Goal: Transaction & Acquisition: Purchase product/service

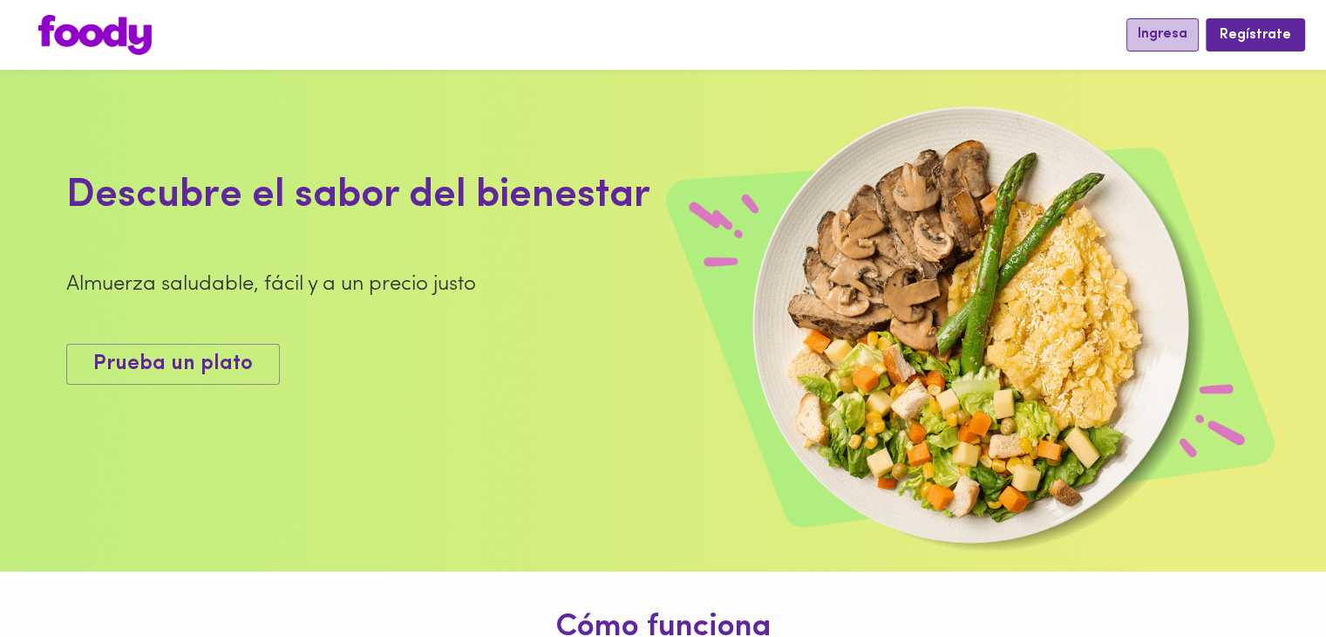
click at [1141, 42] on button "Ingresa" at bounding box center [1163, 34] width 72 height 32
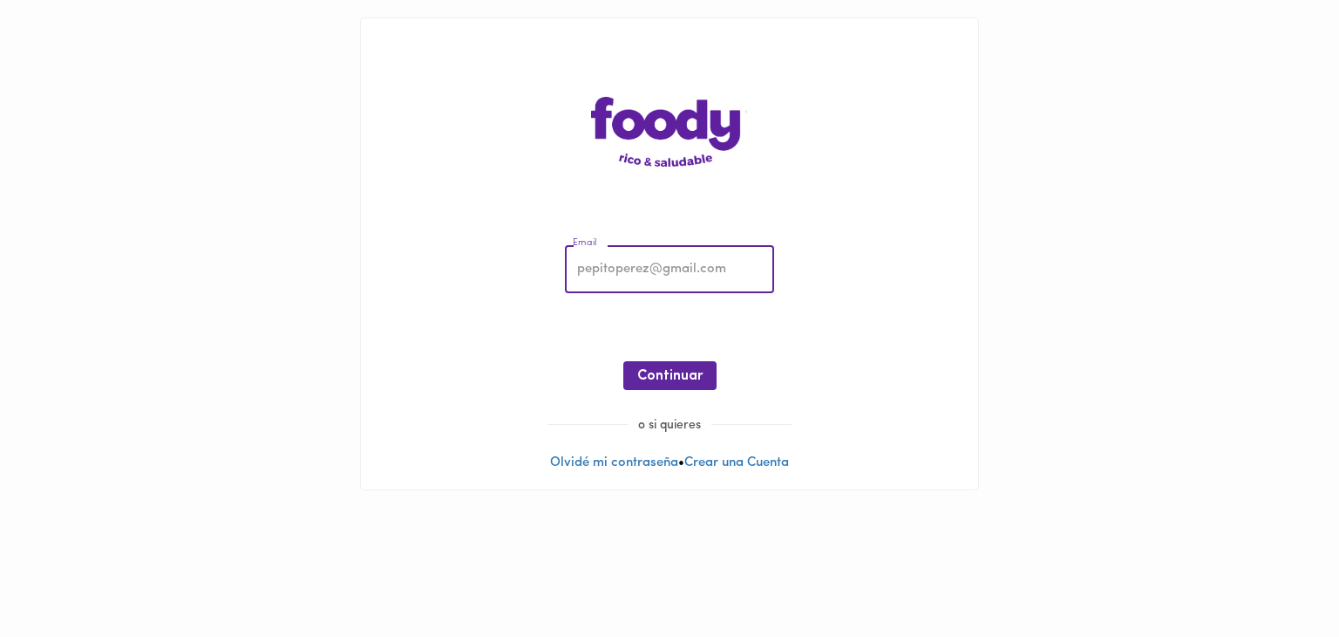
click at [721, 279] on input "email" at bounding box center [669, 270] width 209 height 48
type input "[EMAIL_ADDRESS][DOMAIN_NAME]"
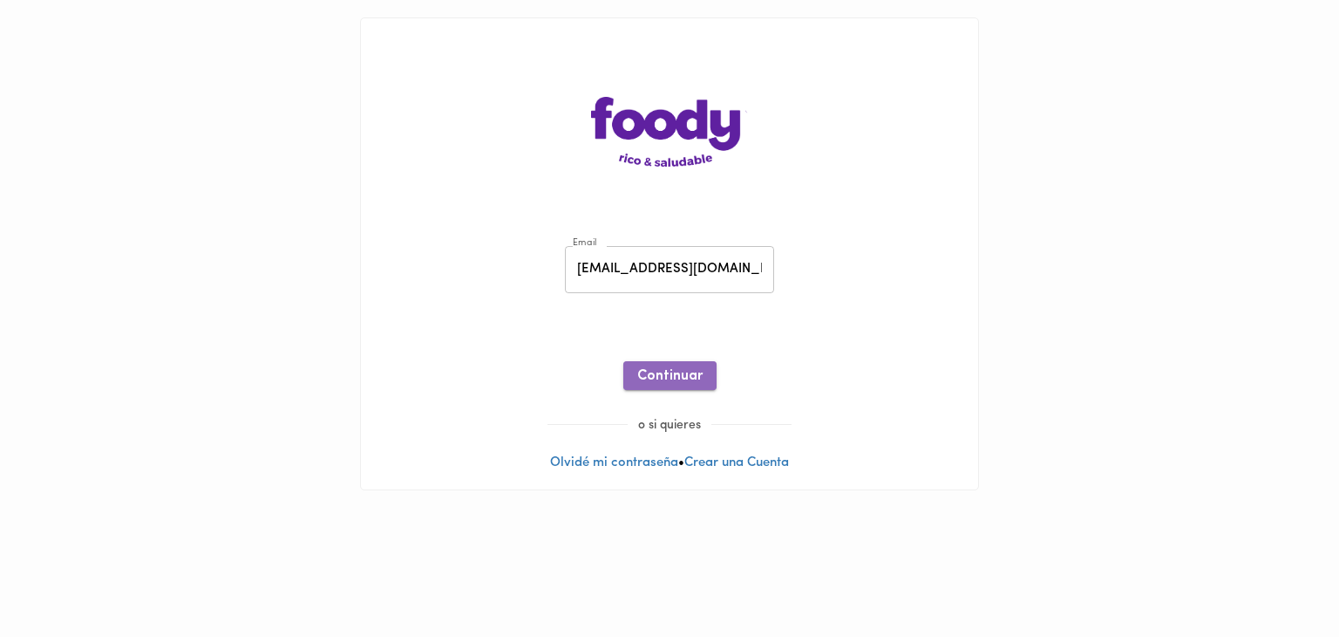
click at [680, 380] on span "Continuar" at bounding box center [669, 376] width 65 height 17
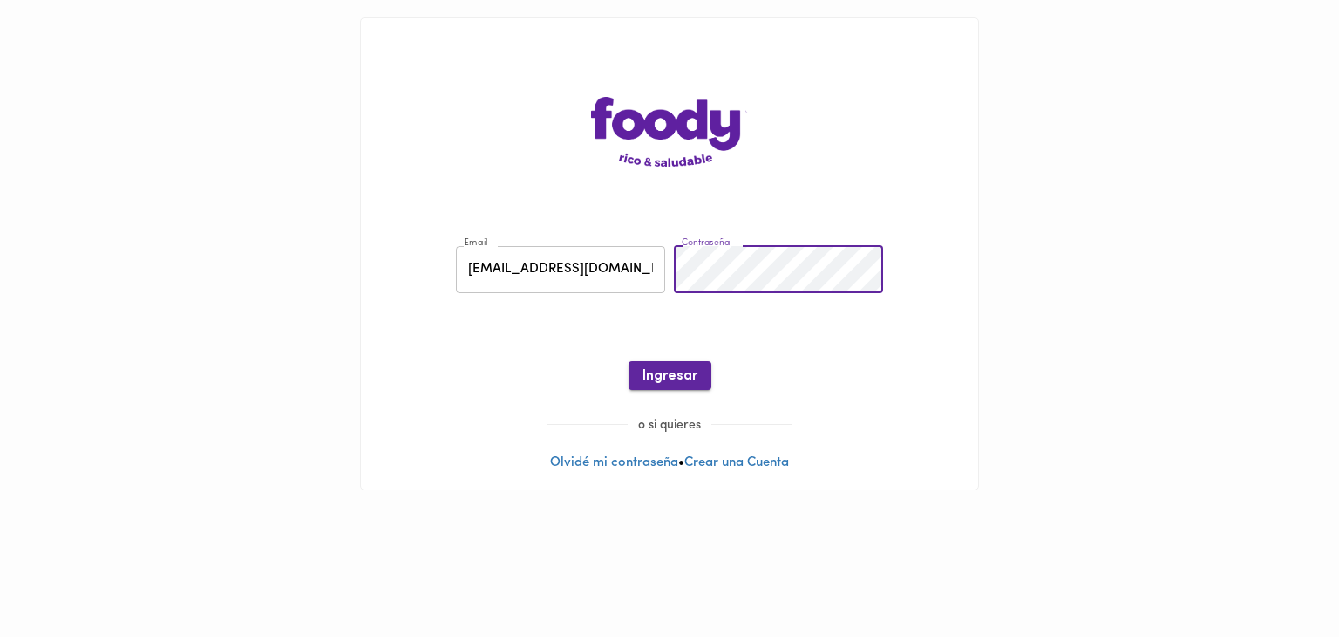
click at [694, 368] on span "Ingresar" at bounding box center [670, 376] width 55 height 17
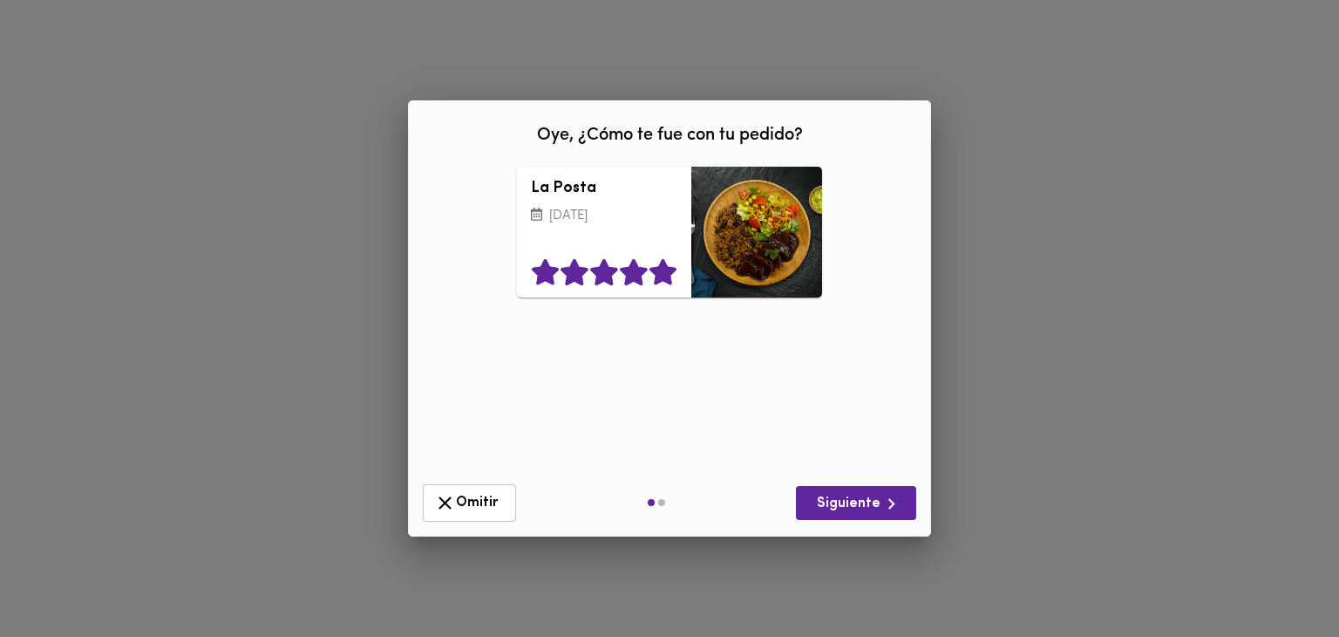
click at [670, 272] on icon at bounding box center [663, 272] width 27 height 26
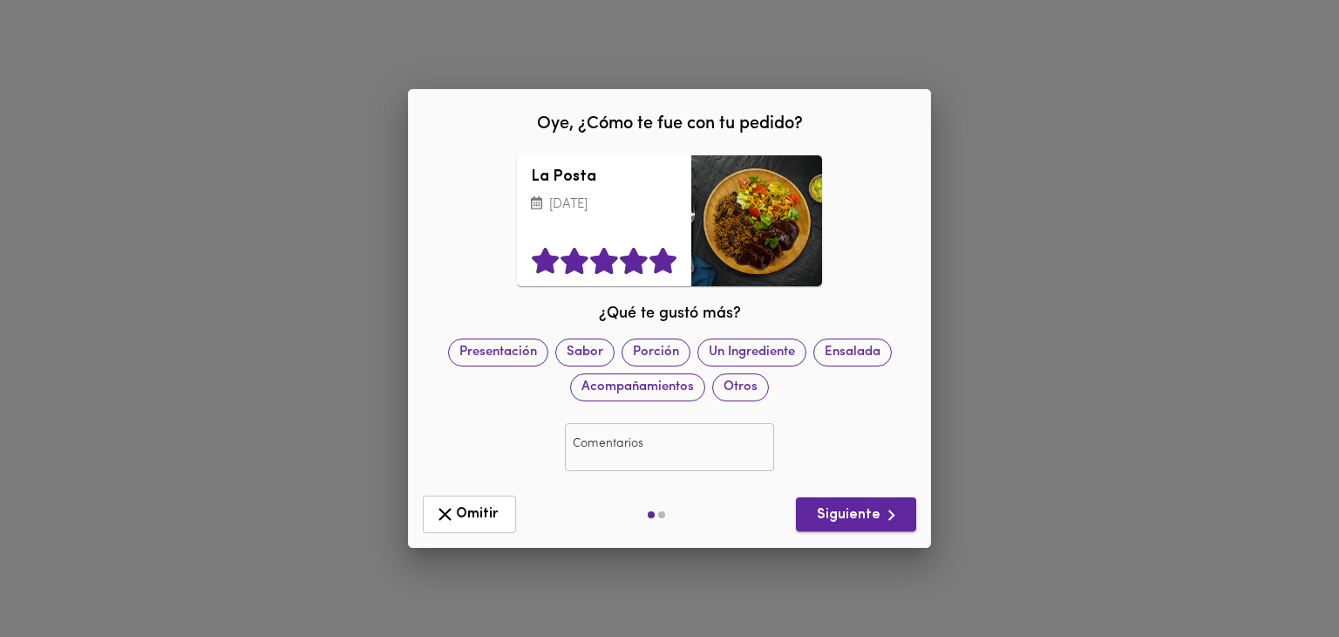
click at [860, 510] on span "Siguiente" at bounding box center [856, 515] width 92 height 22
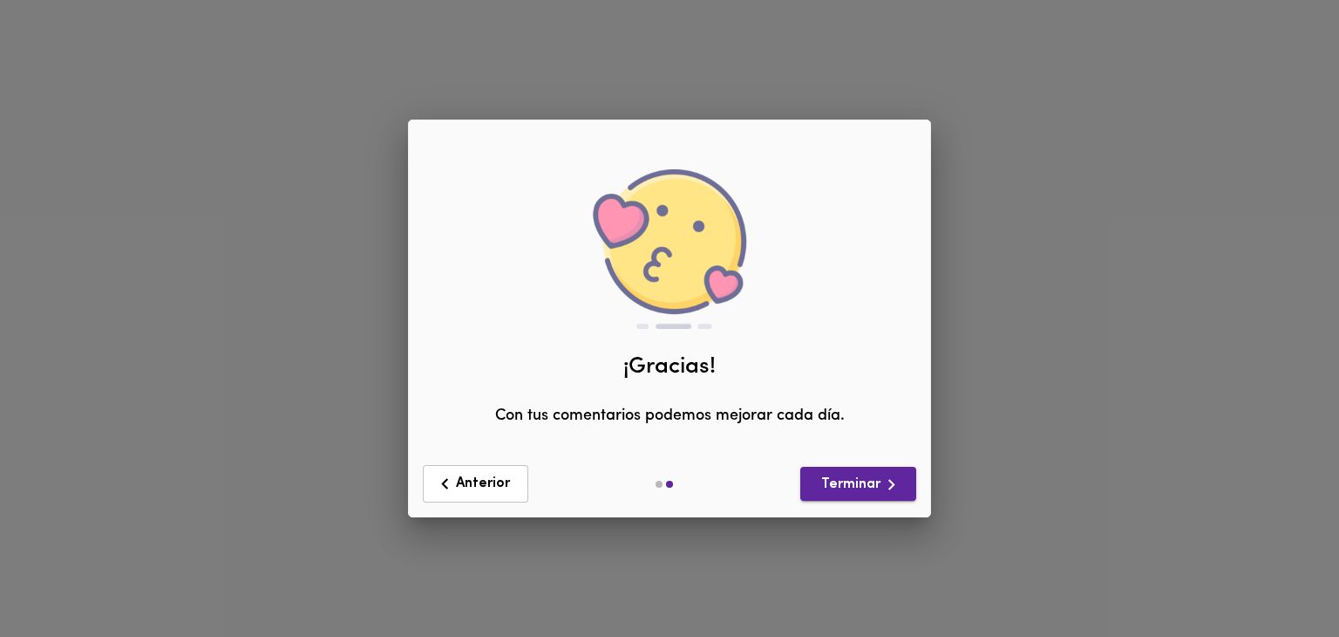
click at [861, 484] on span "Terminar" at bounding box center [858, 484] width 88 height 22
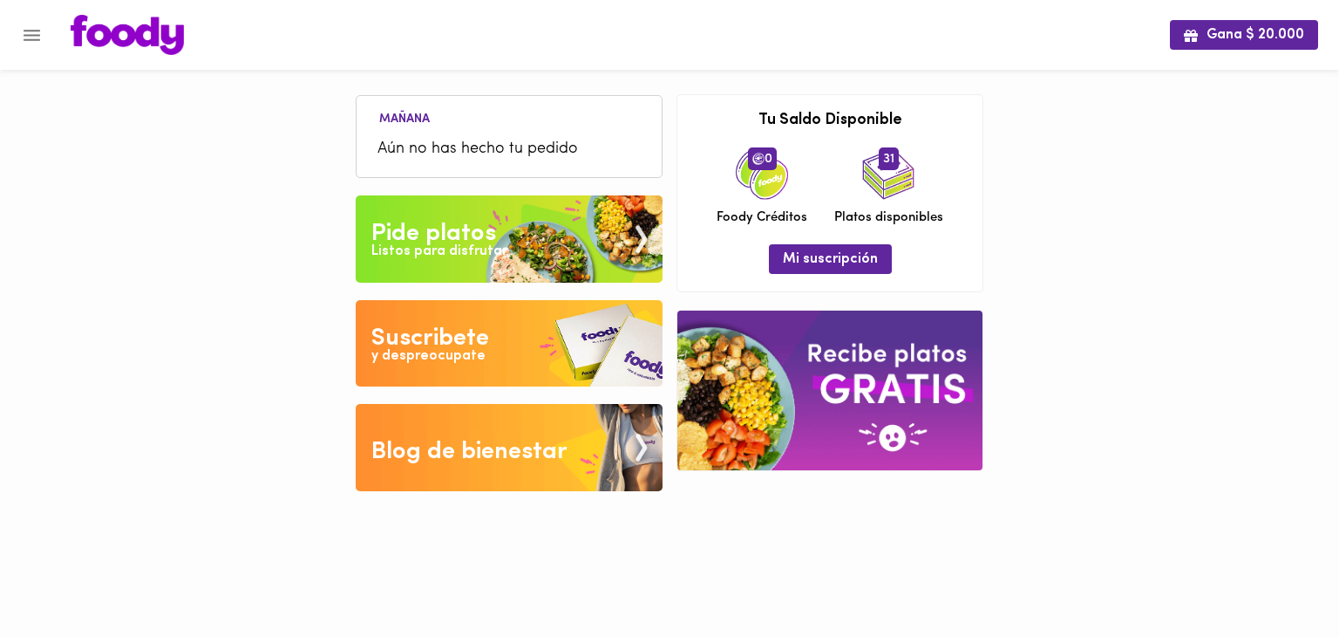
click at [27, 22] on button "Menu" at bounding box center [31, 35] width 43 height 43
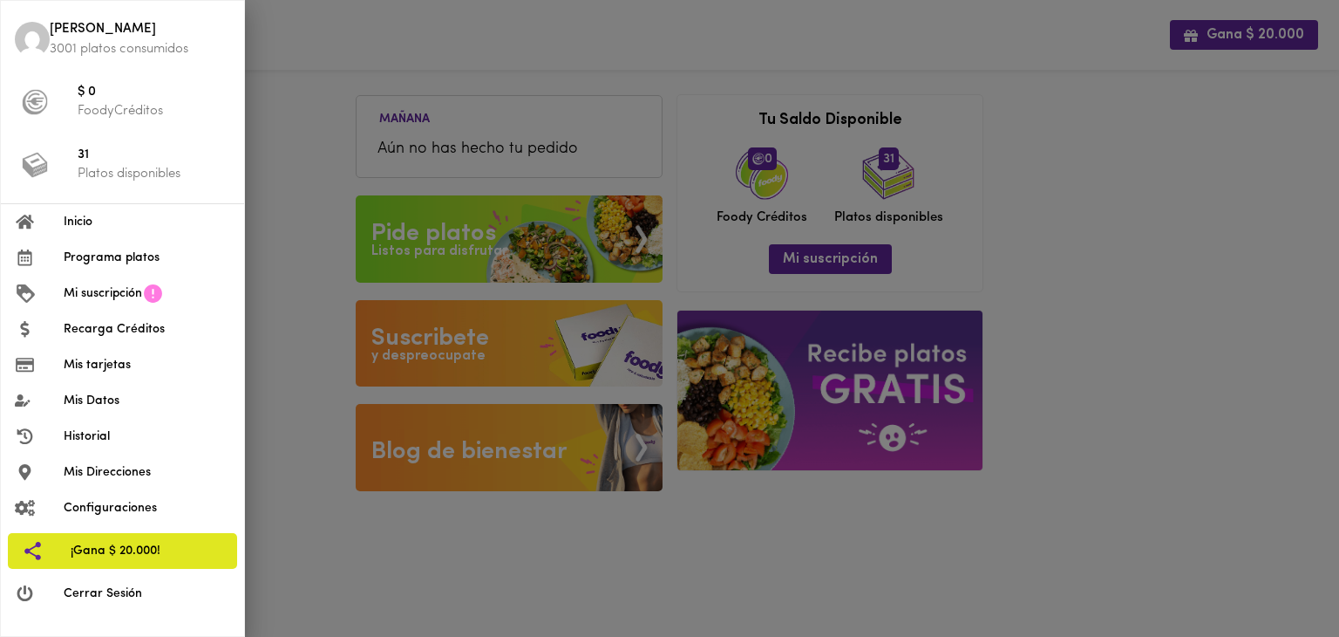
click at [119, 250] on span "Programa platos" at bounding box center [147, 258] width 167 height 18
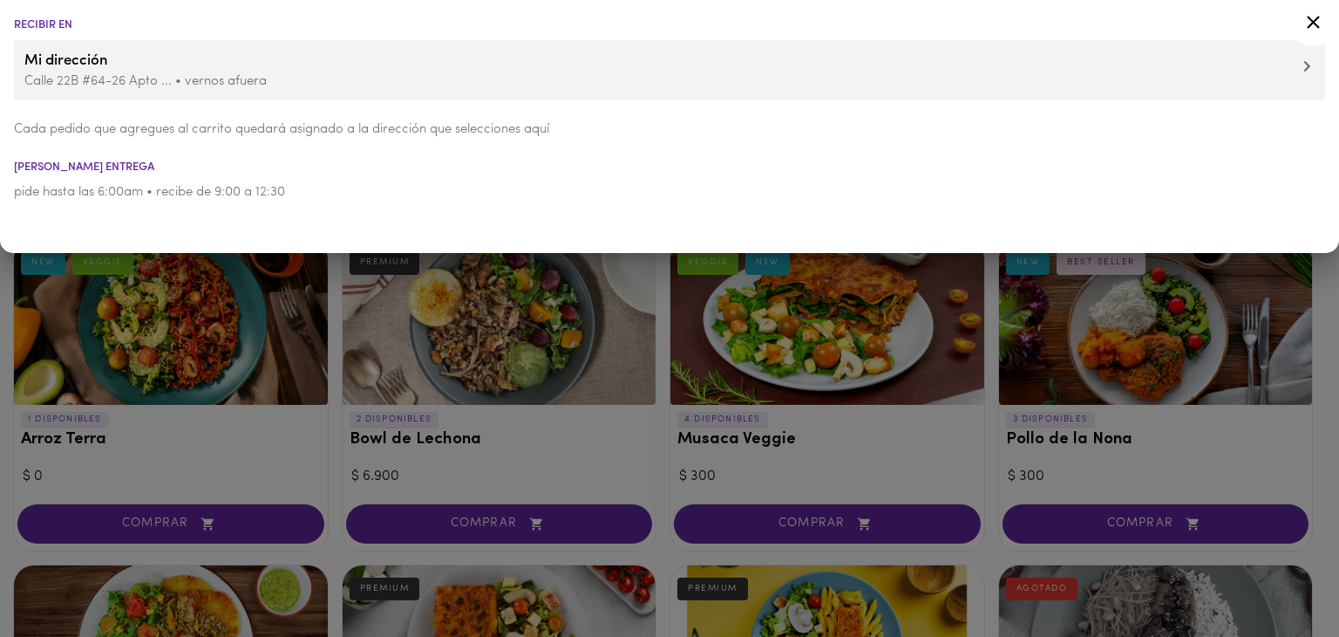
click at [662, 465] on div at bounding box center [669, 318] width 1339 height 637
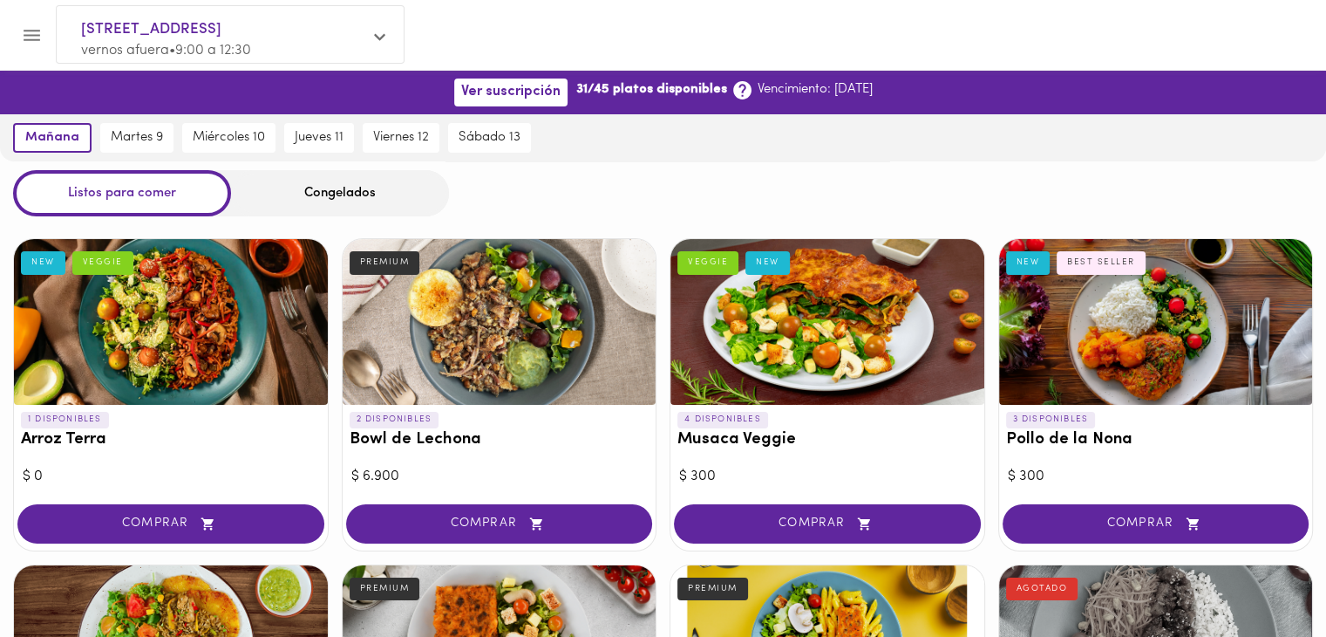
click at [554, 517] on span "COMPRAR" at bounding box center [499, 523] width 263 height 15
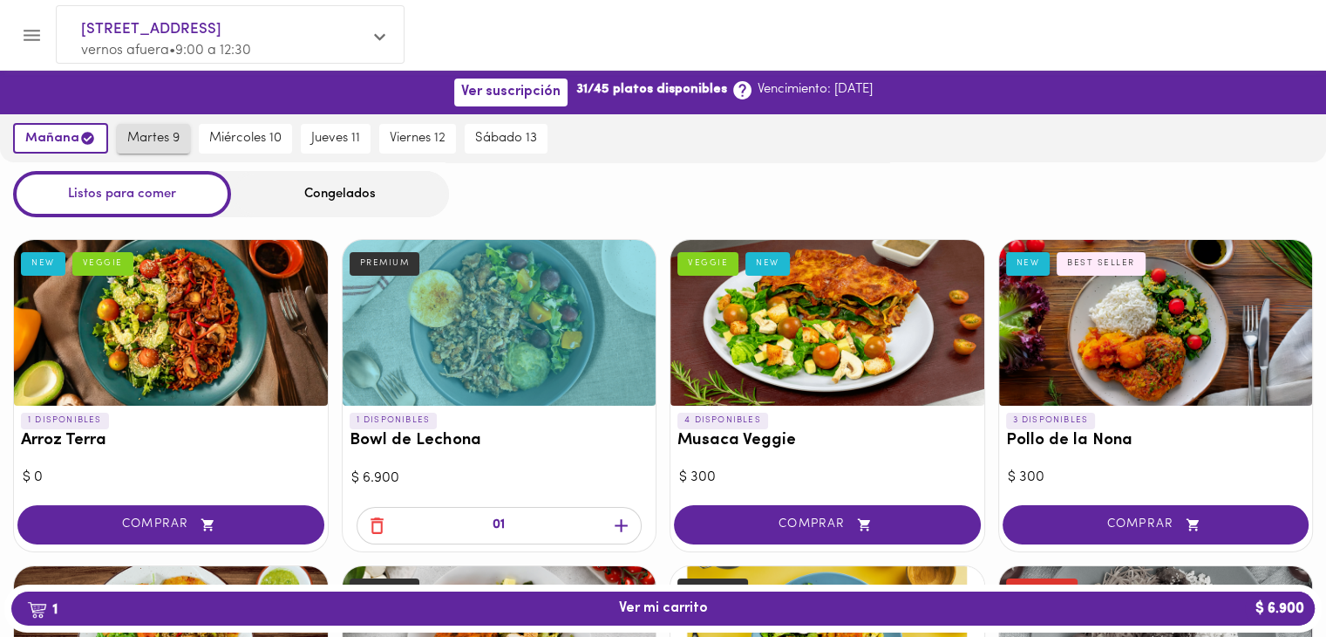
click at [157, 140] on span "martes 9" at bounding box center [153, 139] width 52 height 16
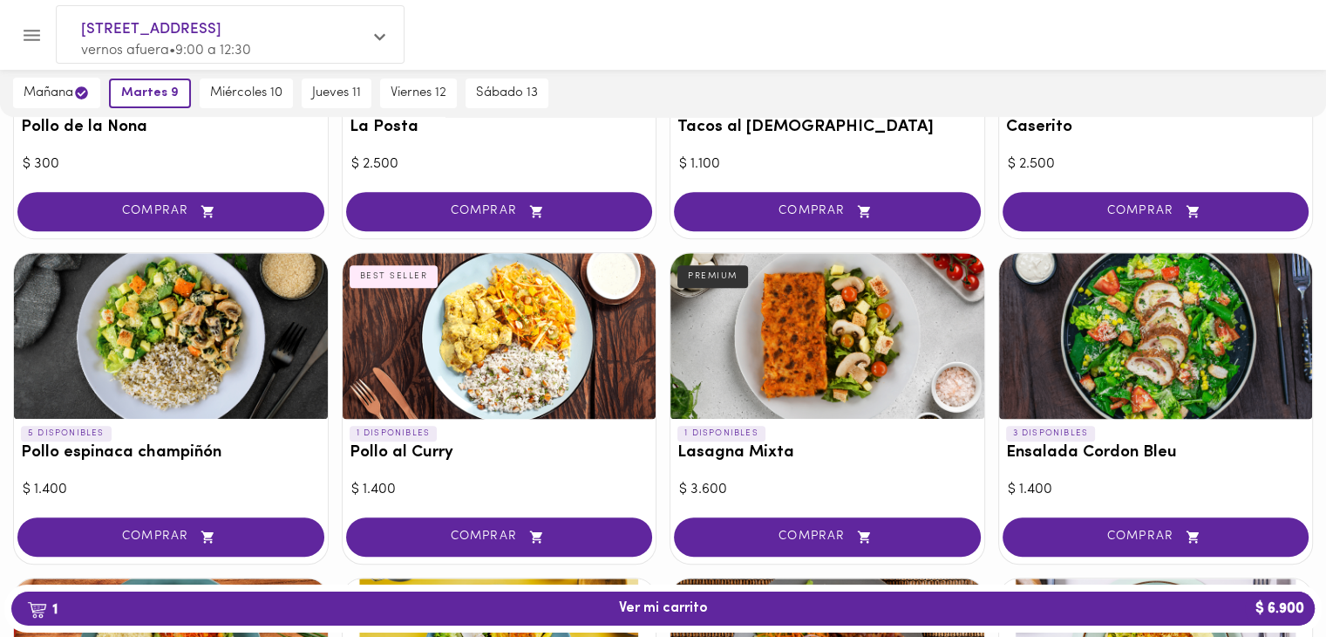
scroll to position [639, 0]
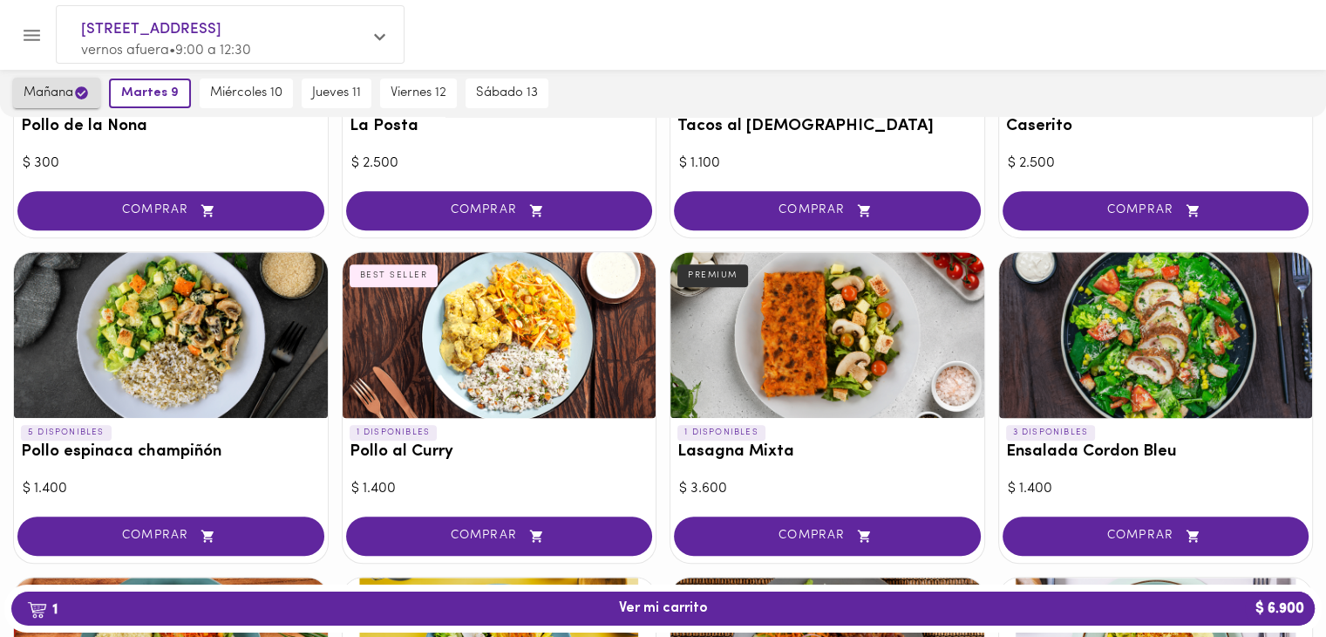
click at [44, 92] on span "mañana" at bounding box center [57, 93] width 66 height 17
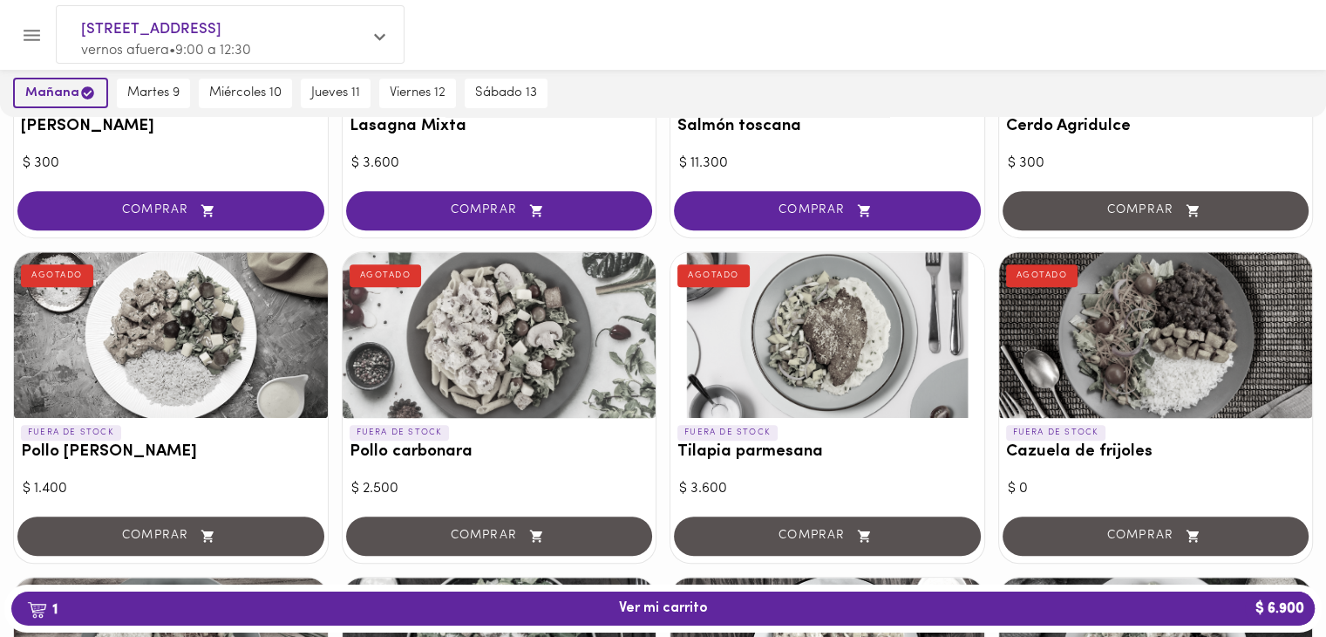
scroll to position [638, 0]
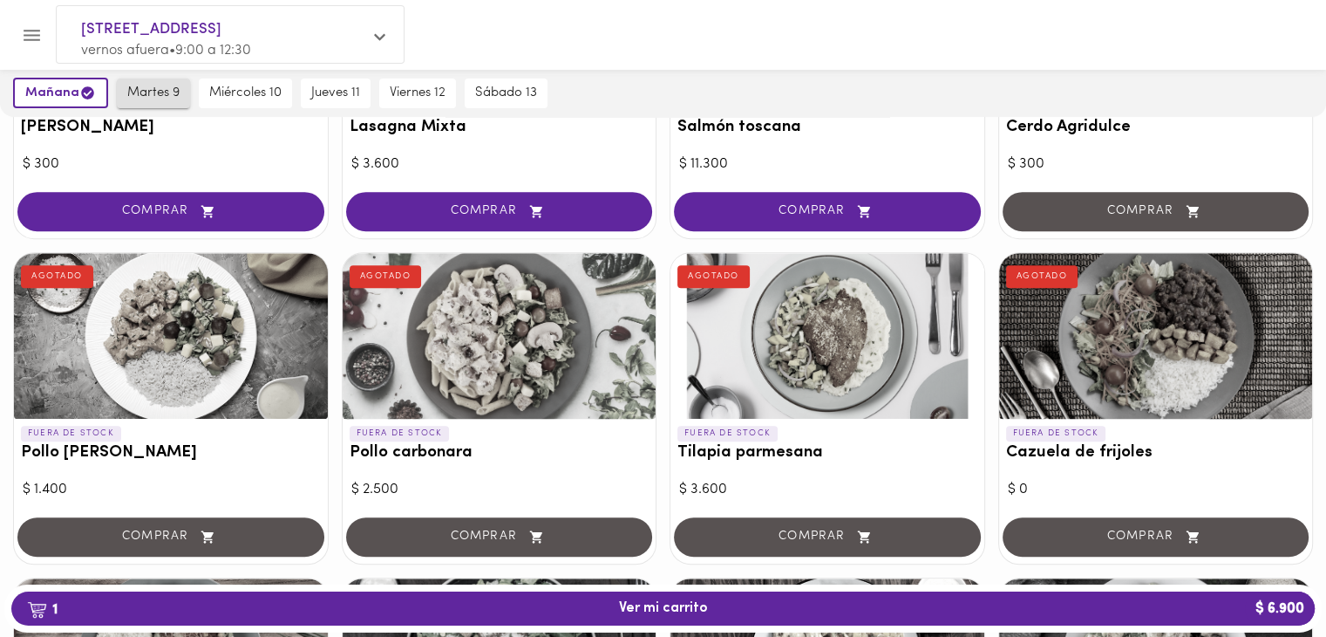
click at [170, 93] on span "martes 9" at bounding box center [153, 93] width 52 height 16
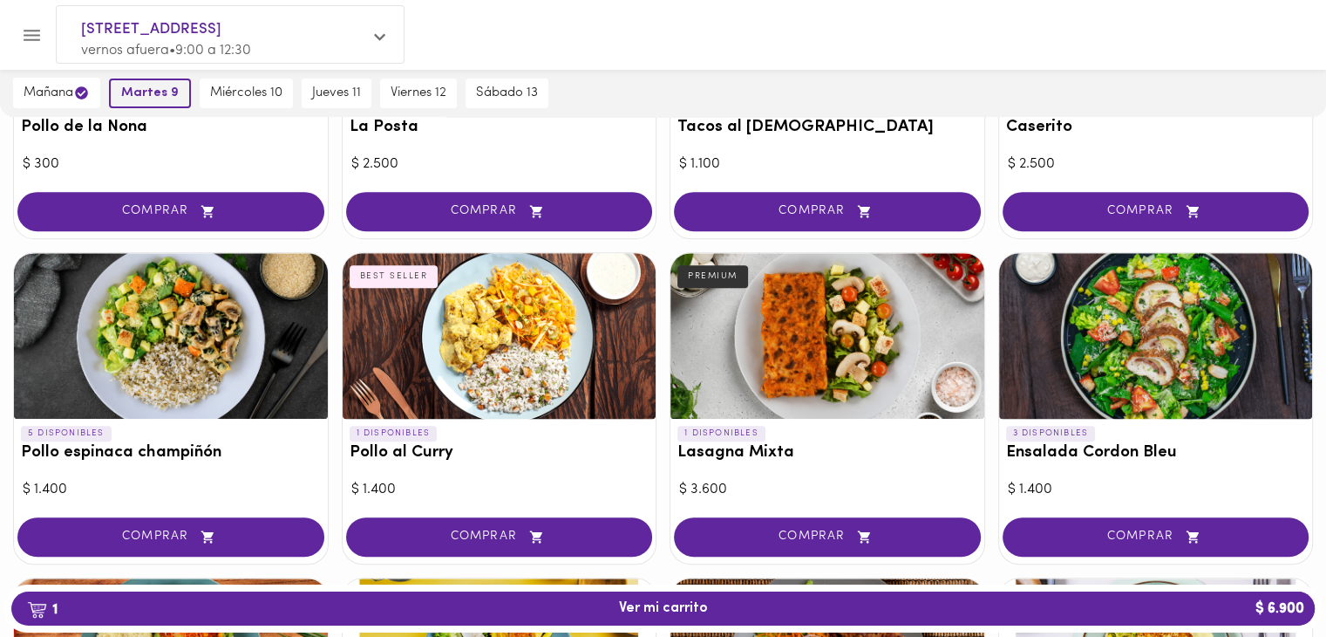
scroll to position [639, 0]
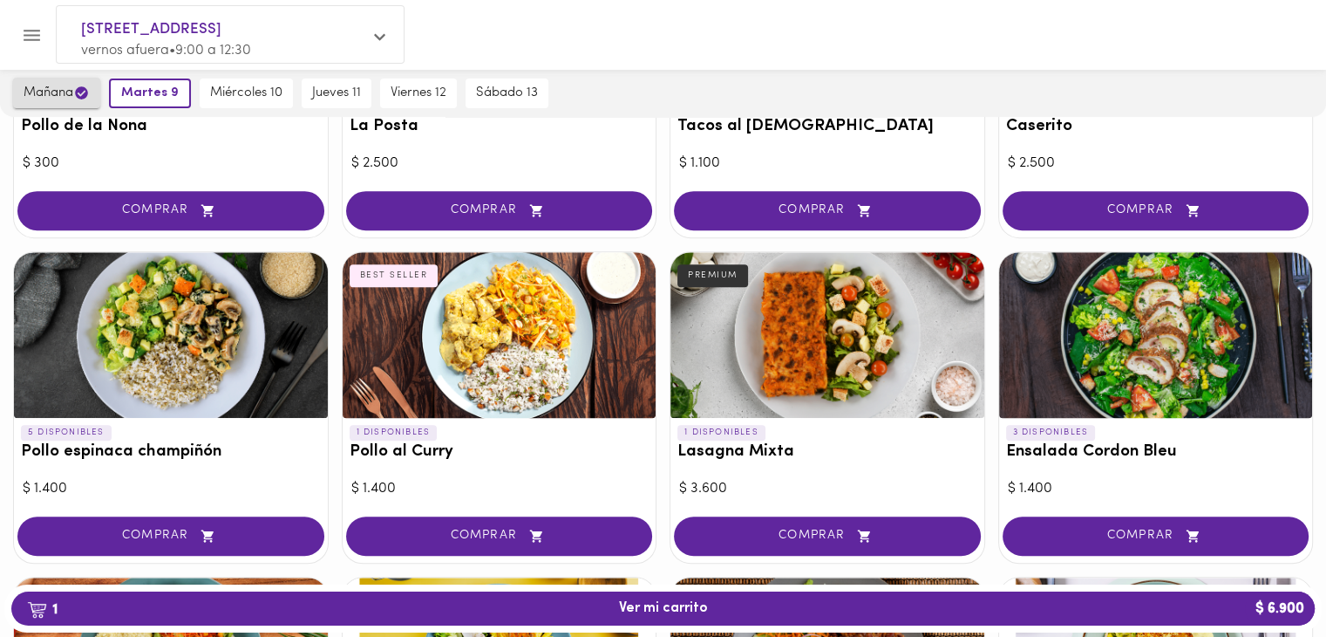
click at [67, 92] on span "mañana" at bounding box center [57, 93] width 66 height 17
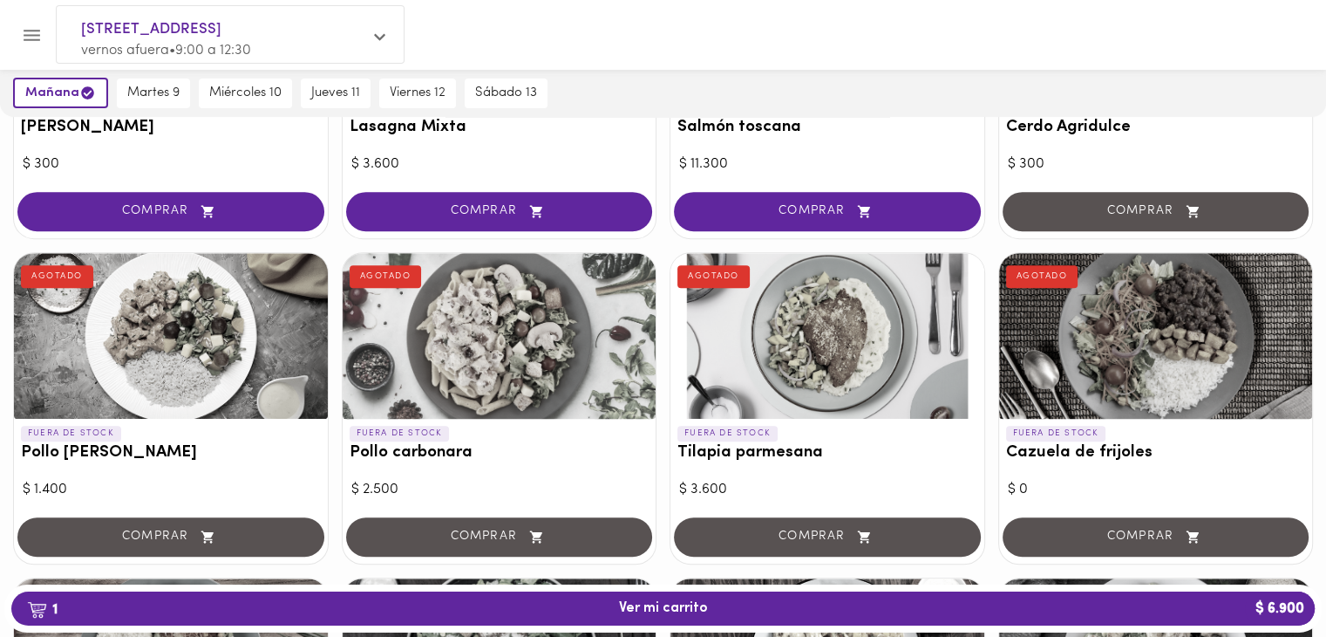
scroll to position [0, 0]
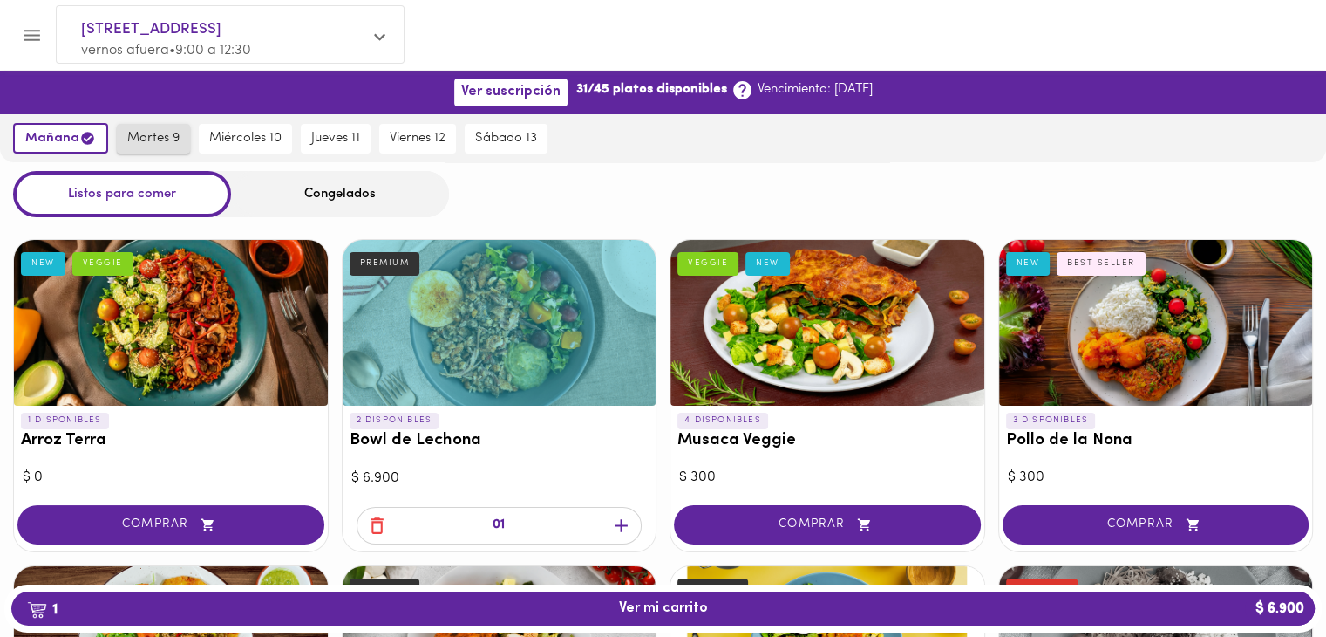
click at [144, 136] on span "martes 9" at bounding box center [153, 139] width 52 height 16
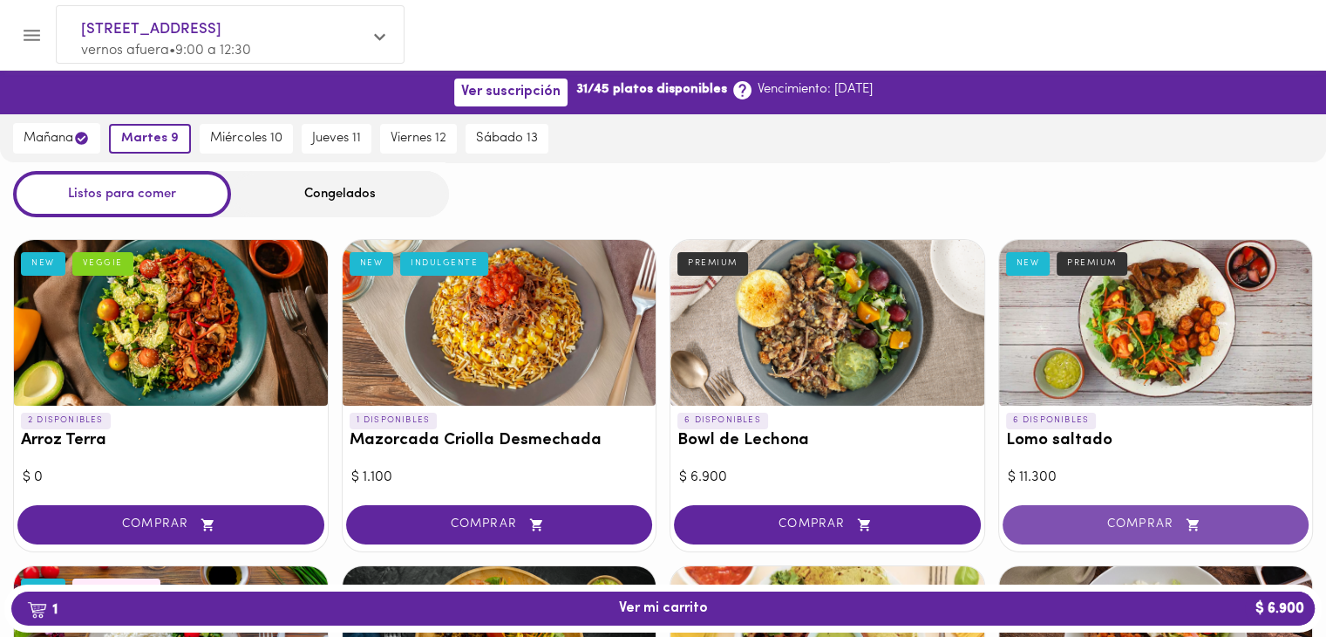
click at [1068, 513] on button "COMPRAR" at bounding box center [1156, 524] width 307 height 39
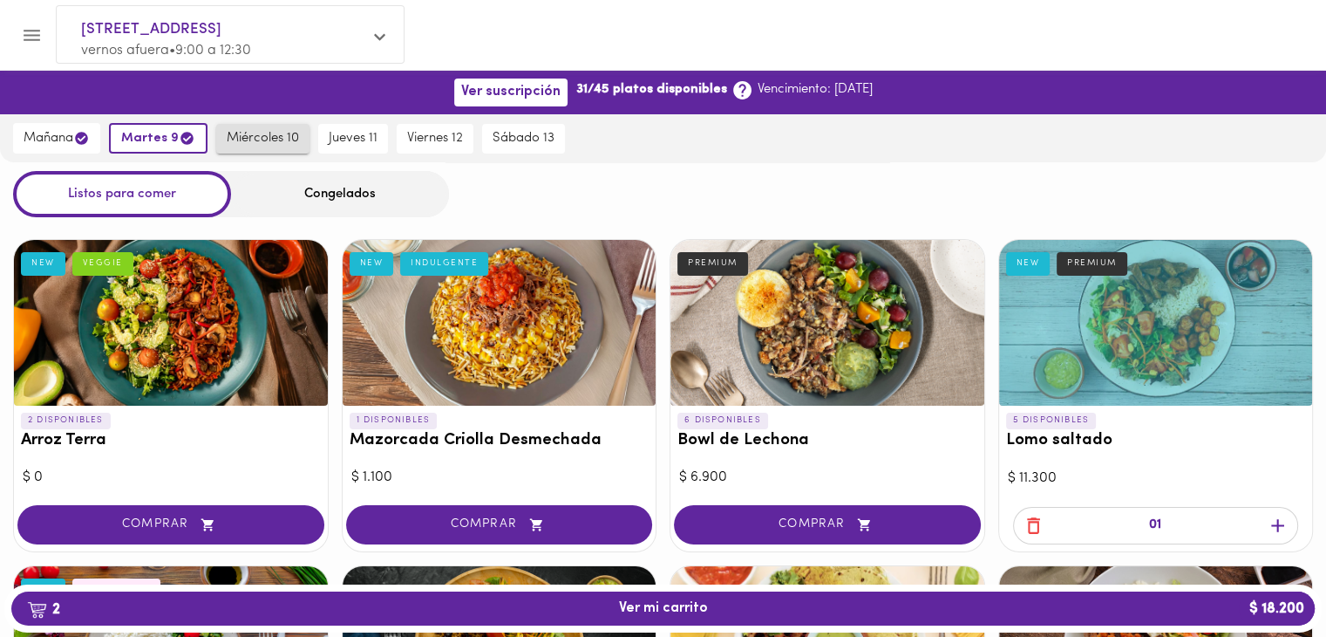
click at [259, 131] on span "miércoles 10" at bounding box center [263, 139] width 72 height 16
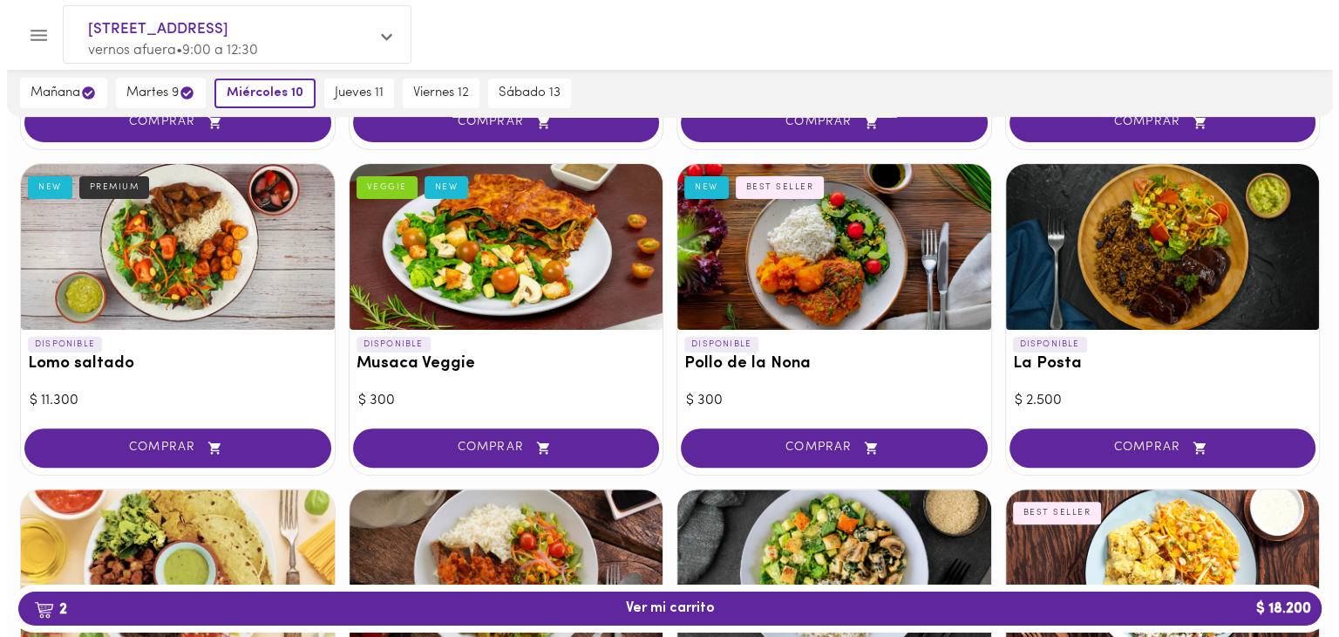
scroll to position [639, 0]
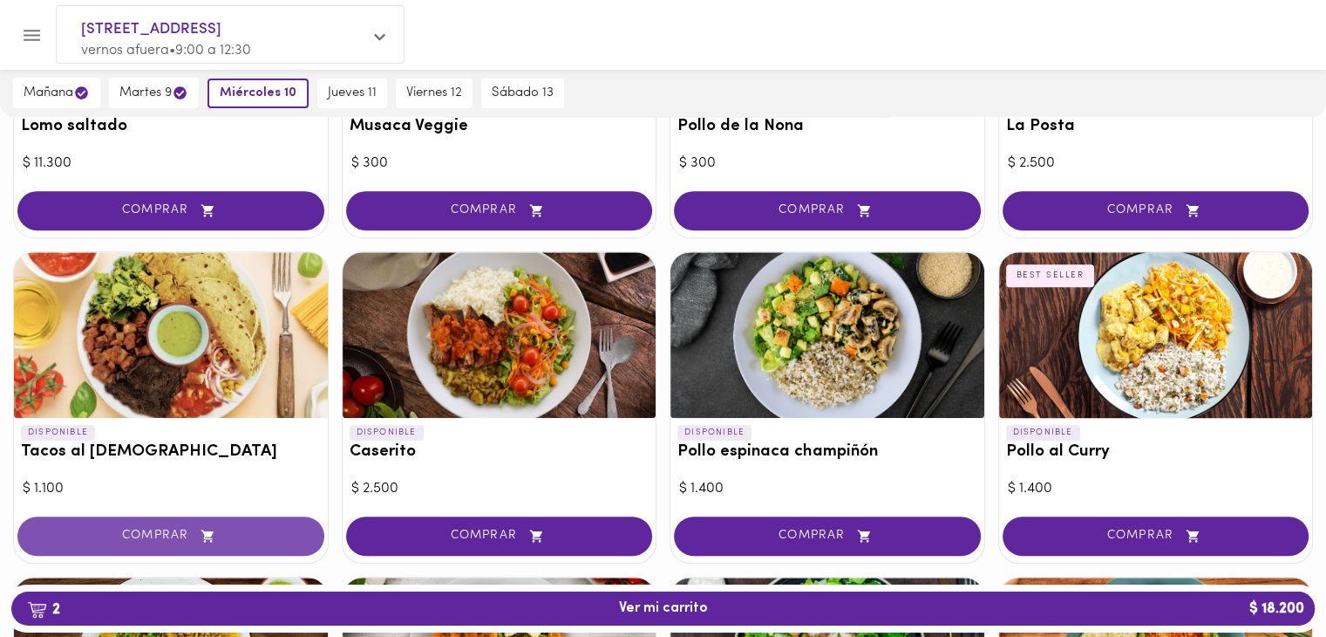
click at [274, 523] on button "COMPRAR" at bounding box center [170, 535] width 307 height 39
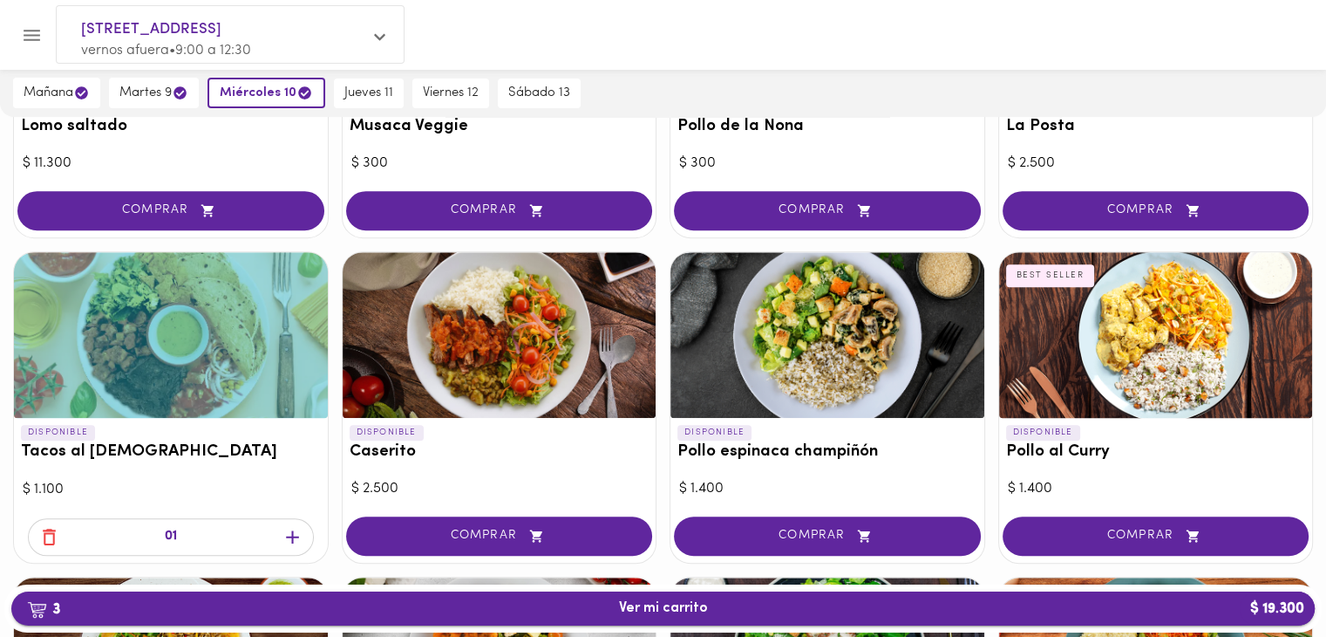
click at [736, 616] on button "3 Ver mi carrito $ 19.300" at bounding box center [663, 608] width 1304 height 34
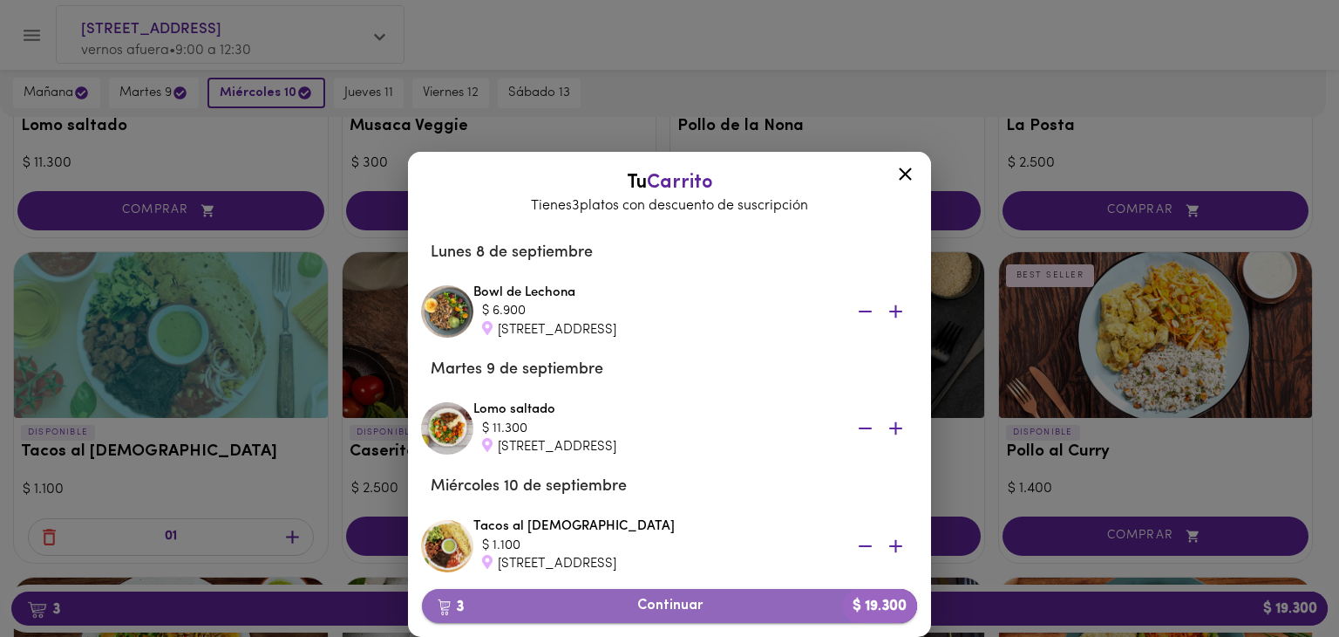
click at [677, 604] on span "3 Continuar $ 19.300" at bounding box center [669, 605] width 467 height 17
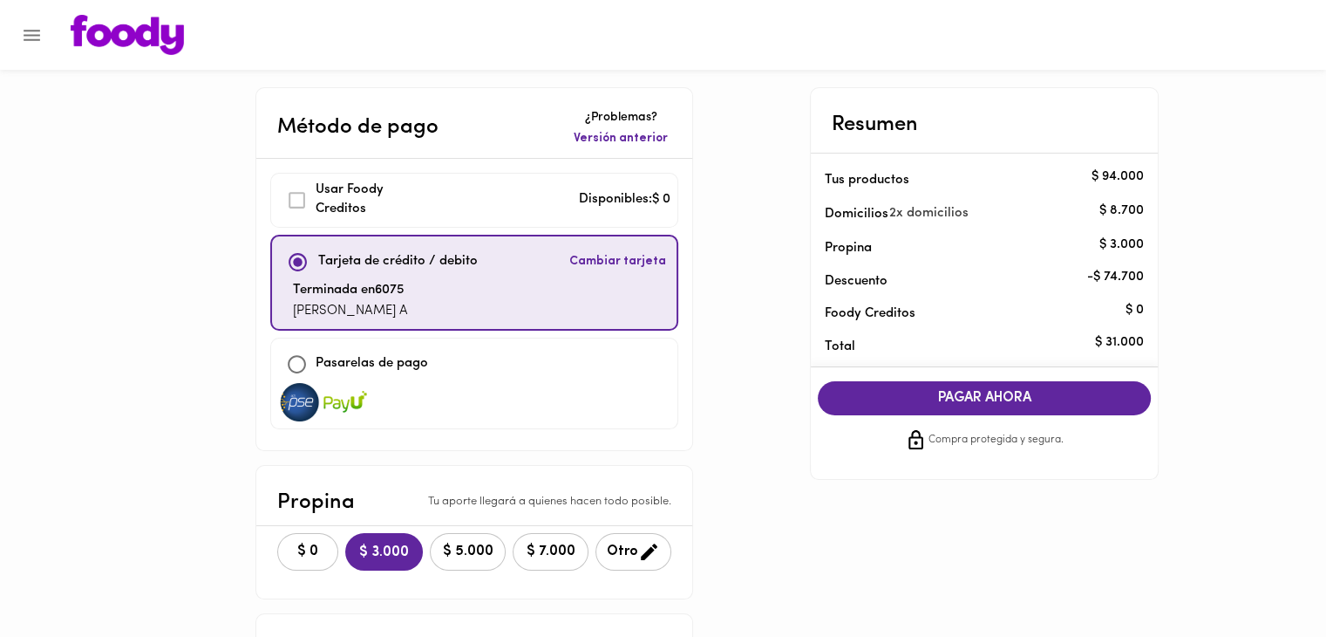
click at [957, 397] on span "PAGAR AHORA" at bounding box center [984, 398] width 298 height 17
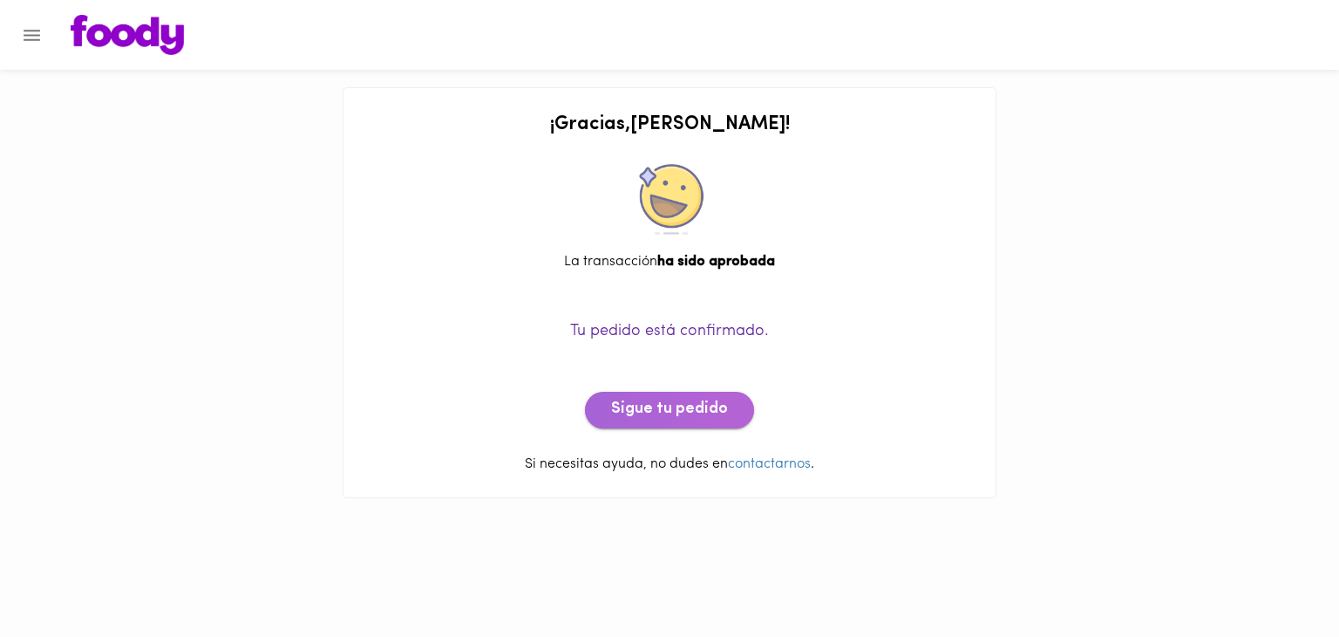
click at [671, 420] on button "Sigue tu pedido" at bounding box center [669, 410] width 169 height 37
